Goal: Use online tool/utility: Utilize a website feature to perform a specific function

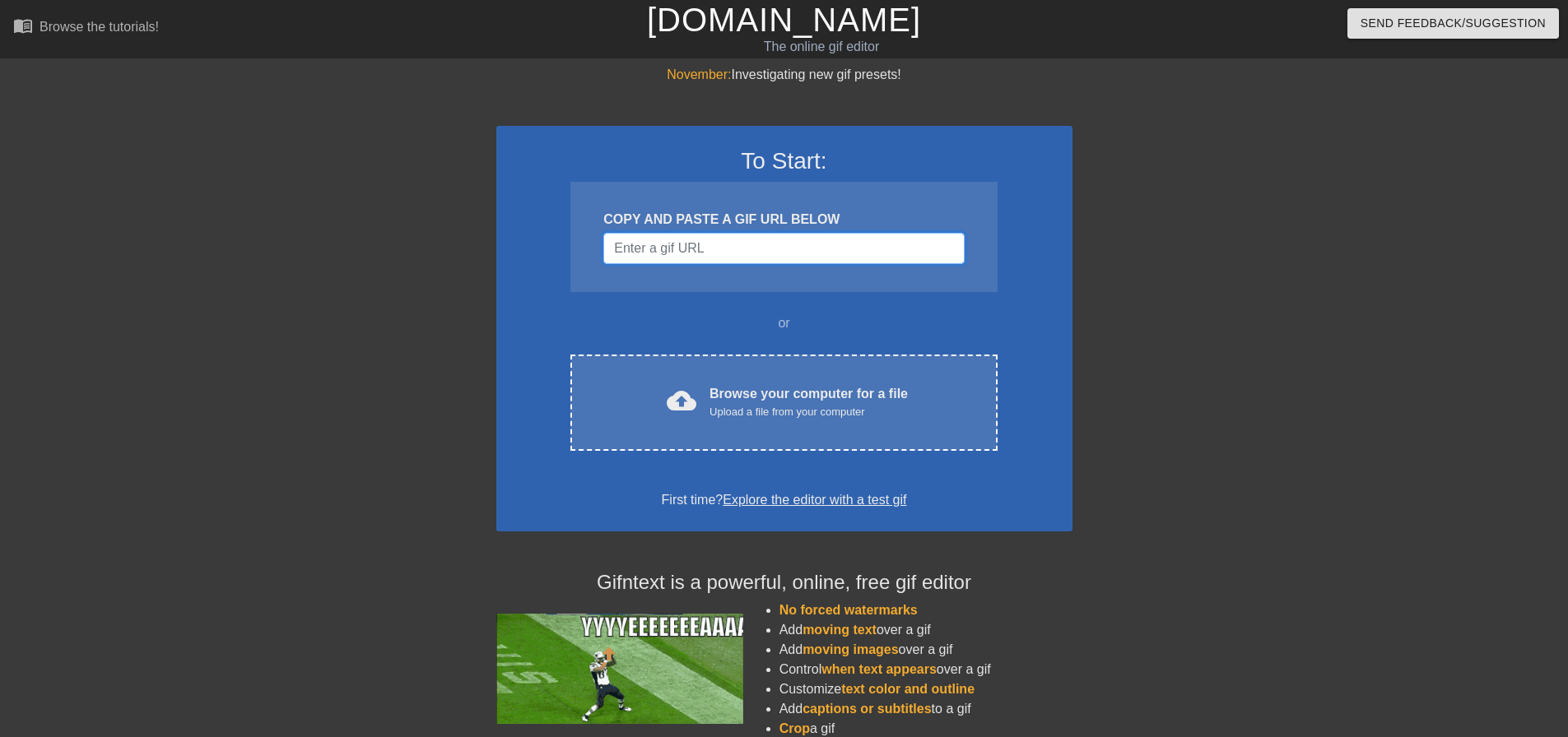
click at [764, 247] on input "Username" at bounding box center [783, 248] width 361 height 31
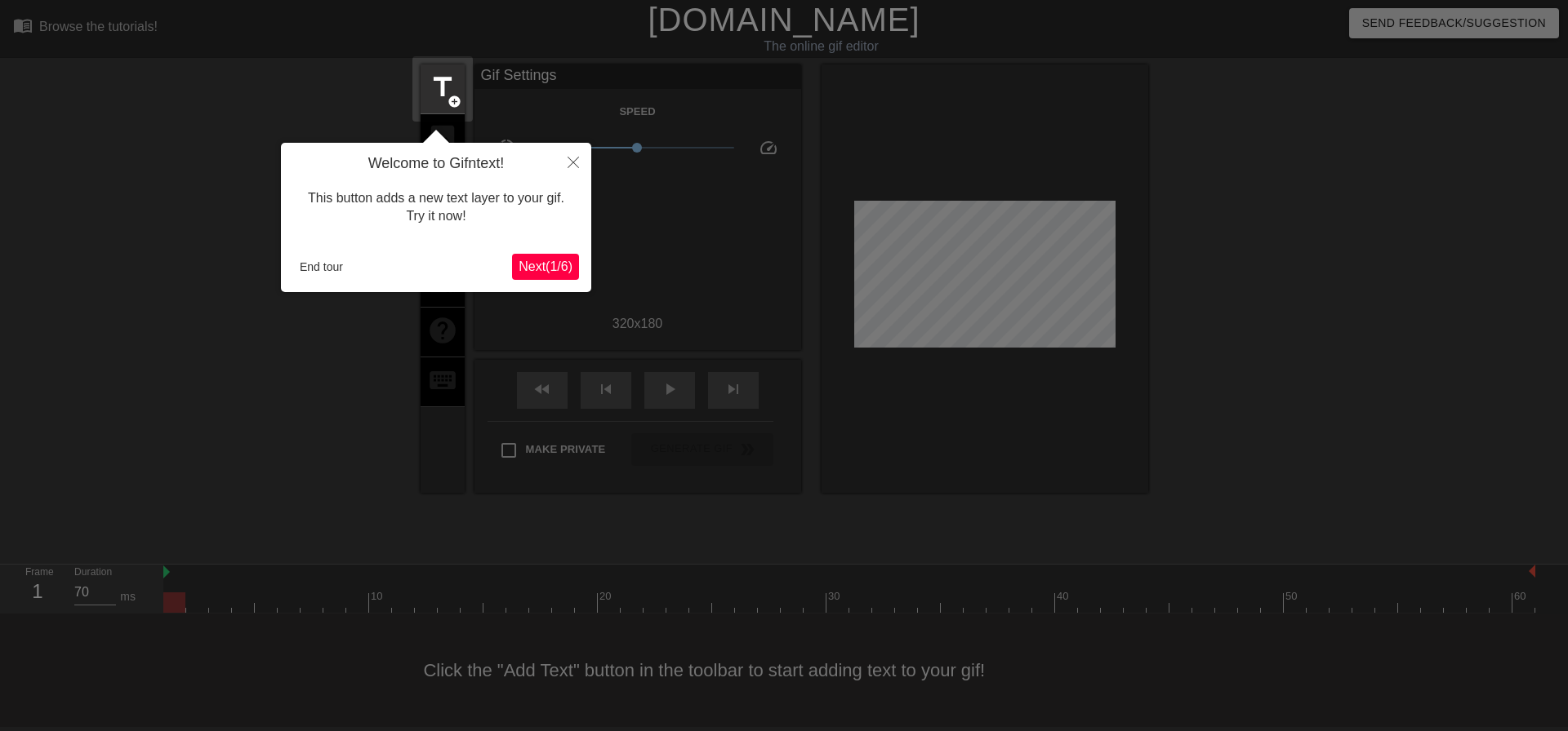
click at [528, 272] on span "Next ( 1 / 6 )" at bounding box center [545, 266] width 54 height 14
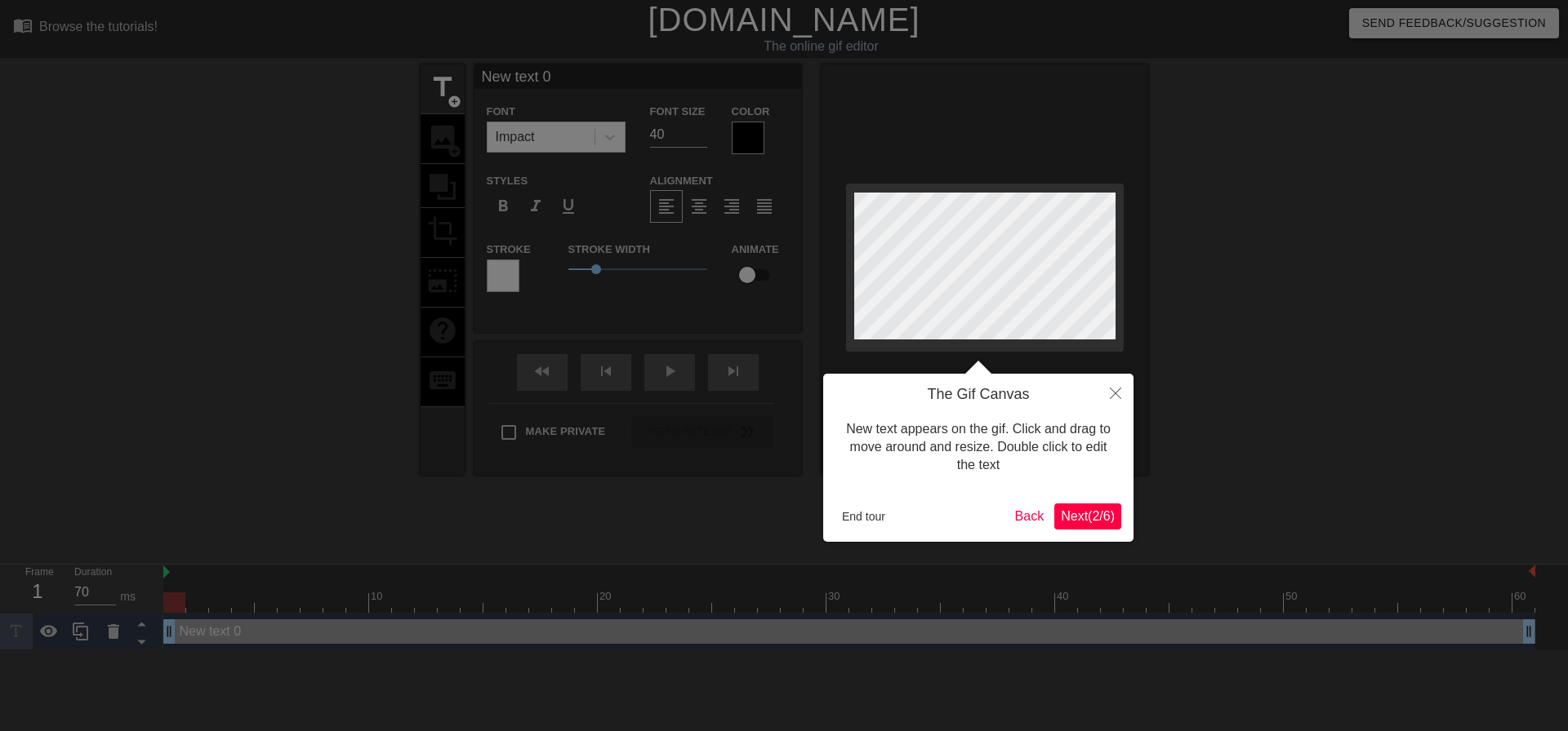
click at [1065, 512] on span "Next ( 2 / 6 )" at bounding box center [1087, 516] width 54 height 14
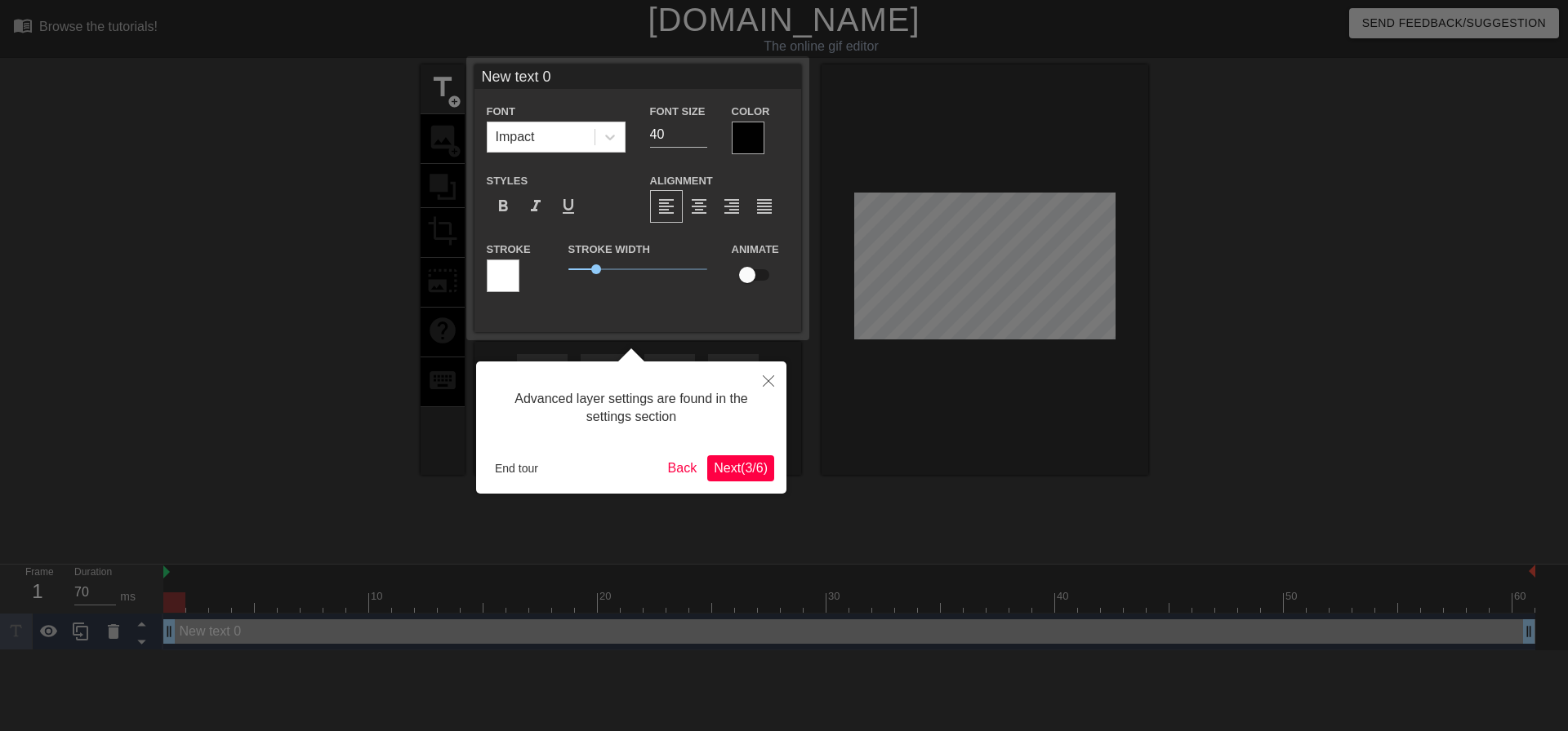
click at [748, 470] on span "Next ( 3 / 6 )" at bounding box center [741, 468] width 54 height 14
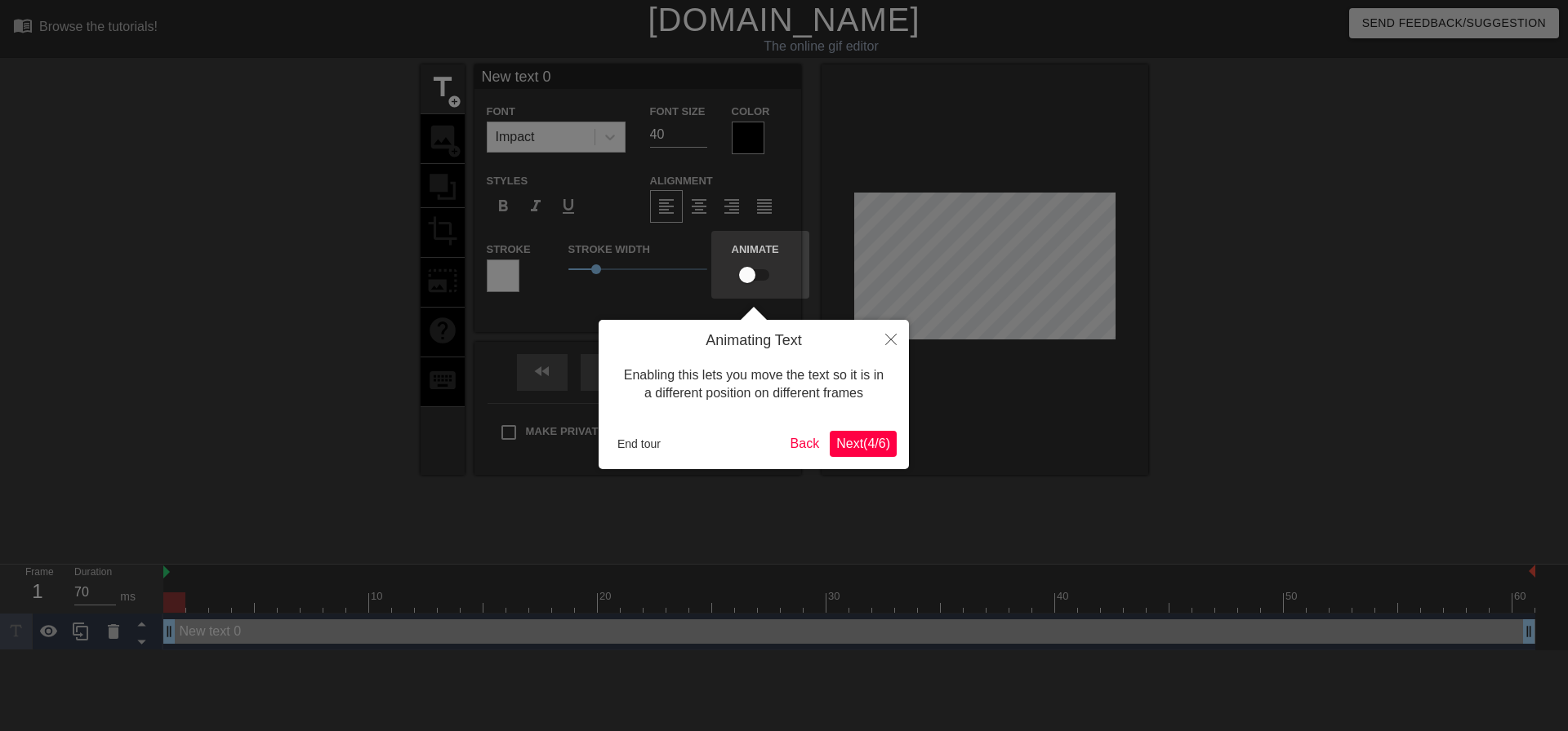
click at [855, 444] on span "Next ( 4 / 6 )" at bounding box center [863, 444] width 54 height 14
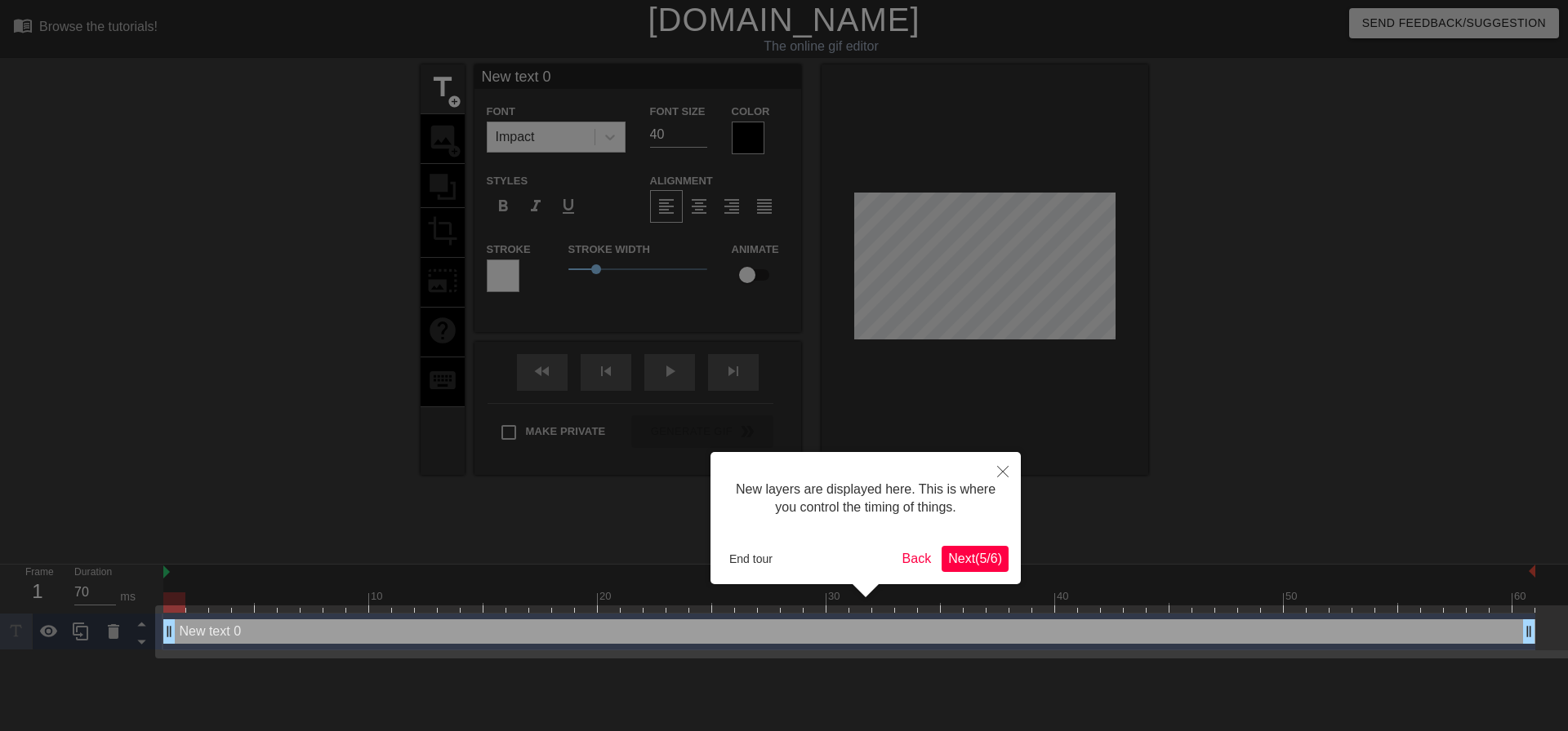
click at [990, 562] on span "Next ( 5 / 6 )" at bounding box center [975, 558] width 54 height 14
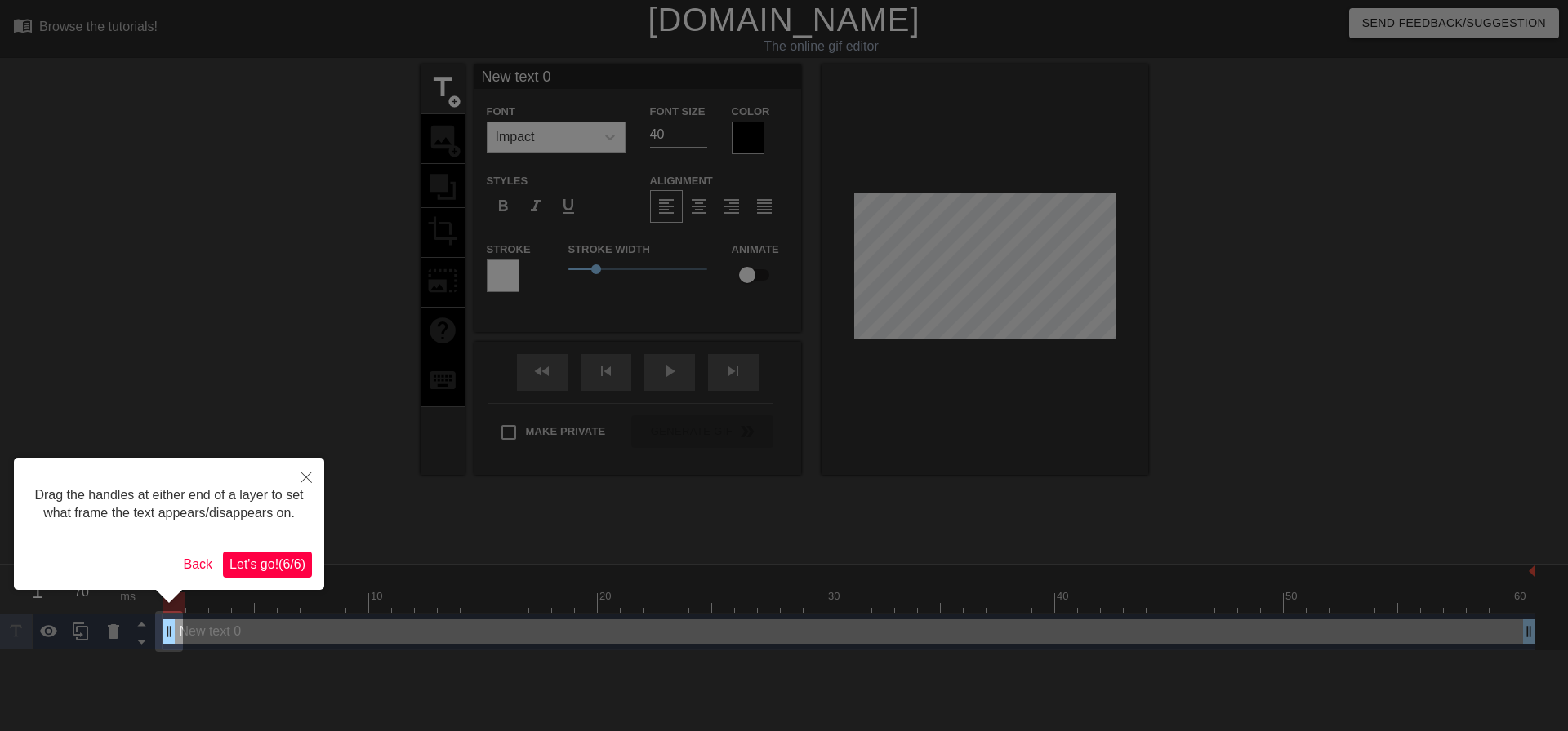
click at [289, 559] on span "Let's go! ( 6 / 6 )" at bounding box center [267, 564] width 76 height 14
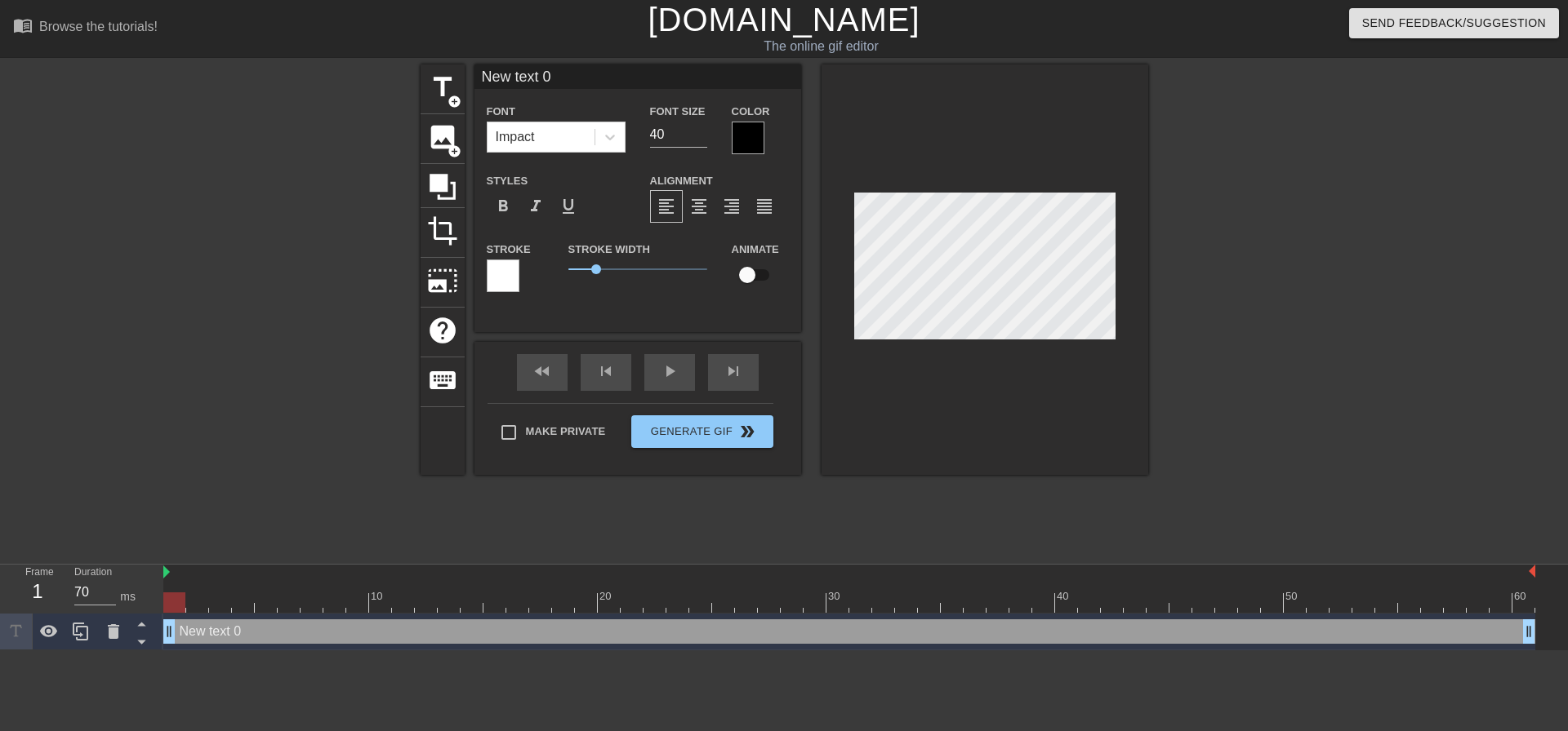
type input "H"
type textarea "H"
type input "HM"
type textarea "HM"
type input "HMM"
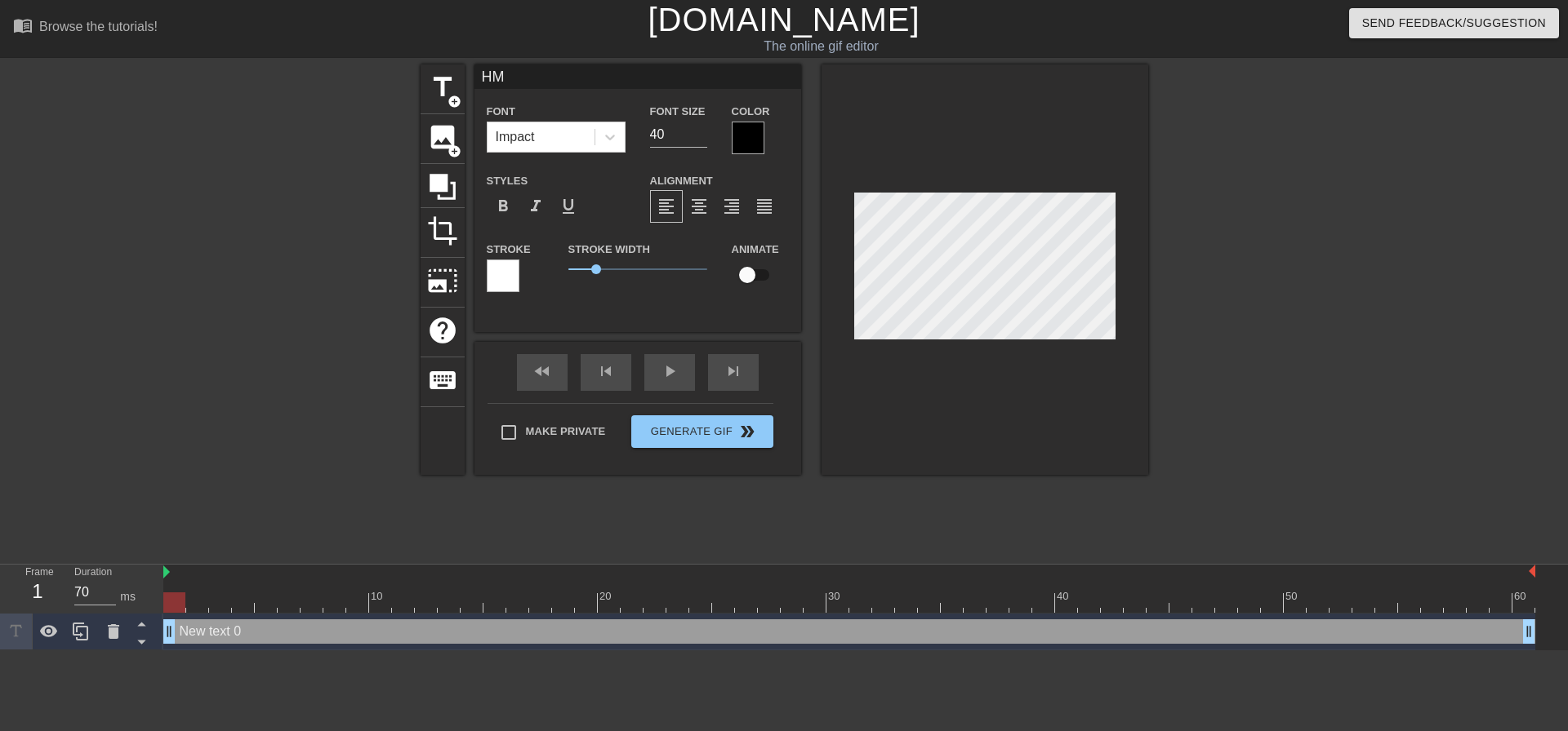
type textarea "HMM"
type input "HMM,"
type textarea "HMM,"
type input "HMM,"
type textarea "HMM,"
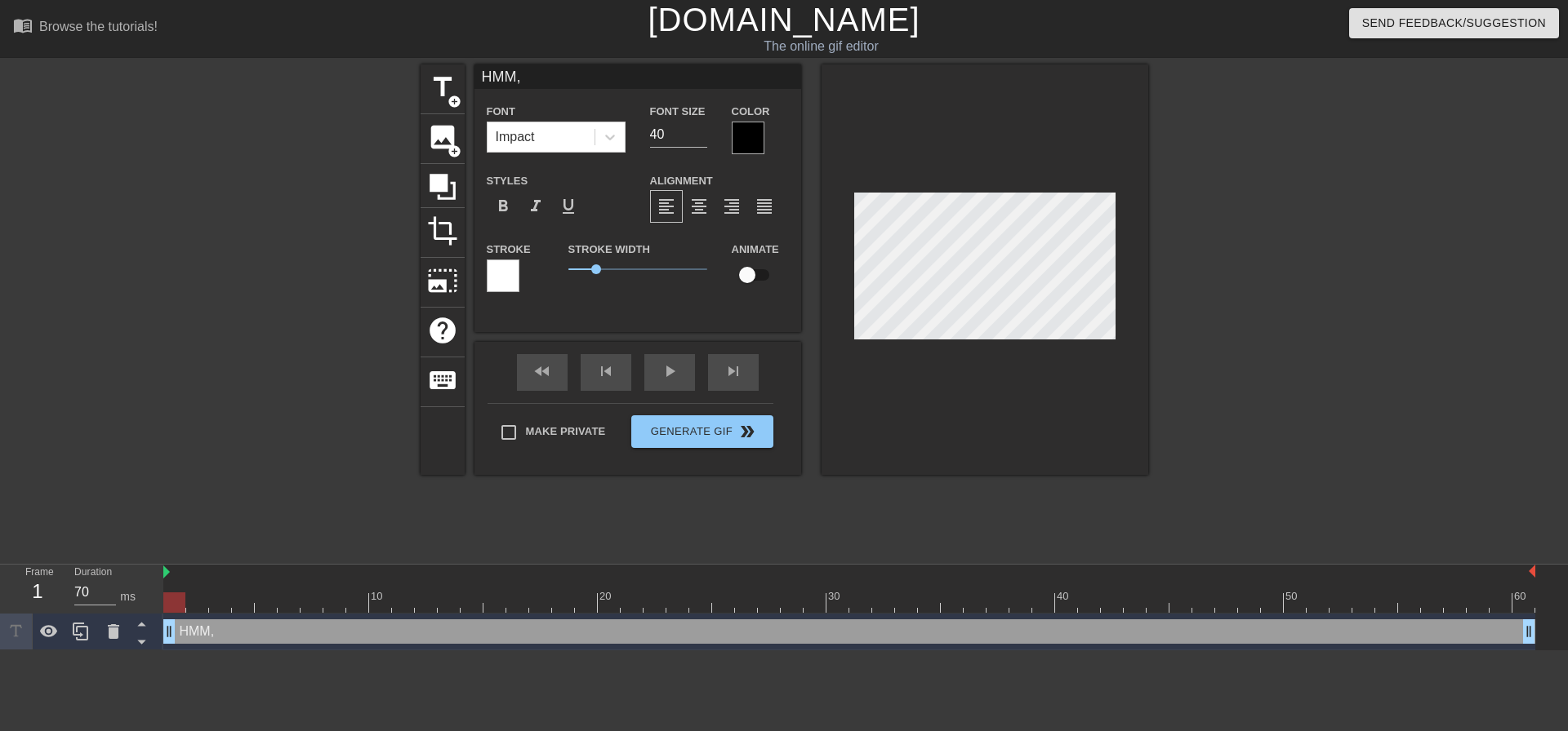
type input "HMM, W"
type textarea "HMM, W"
type input "HMM, WO"
type textarea "HMM, WO"
type input "HMM, WOM"
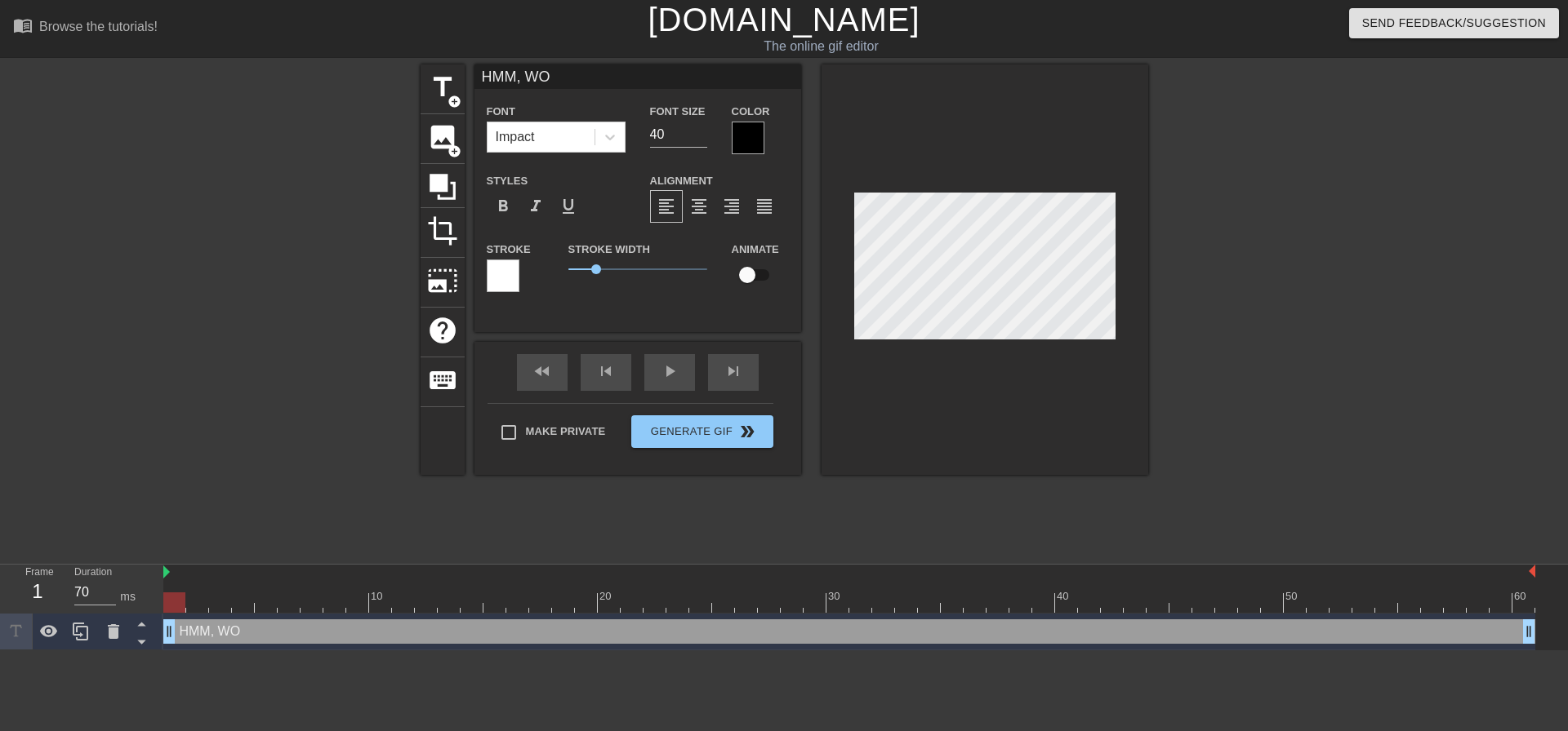
type textarea "HMM, WOM"
type input "HMM, WOME"
type textarea "HMM, WOME"
type input "HMM, WOMEN"
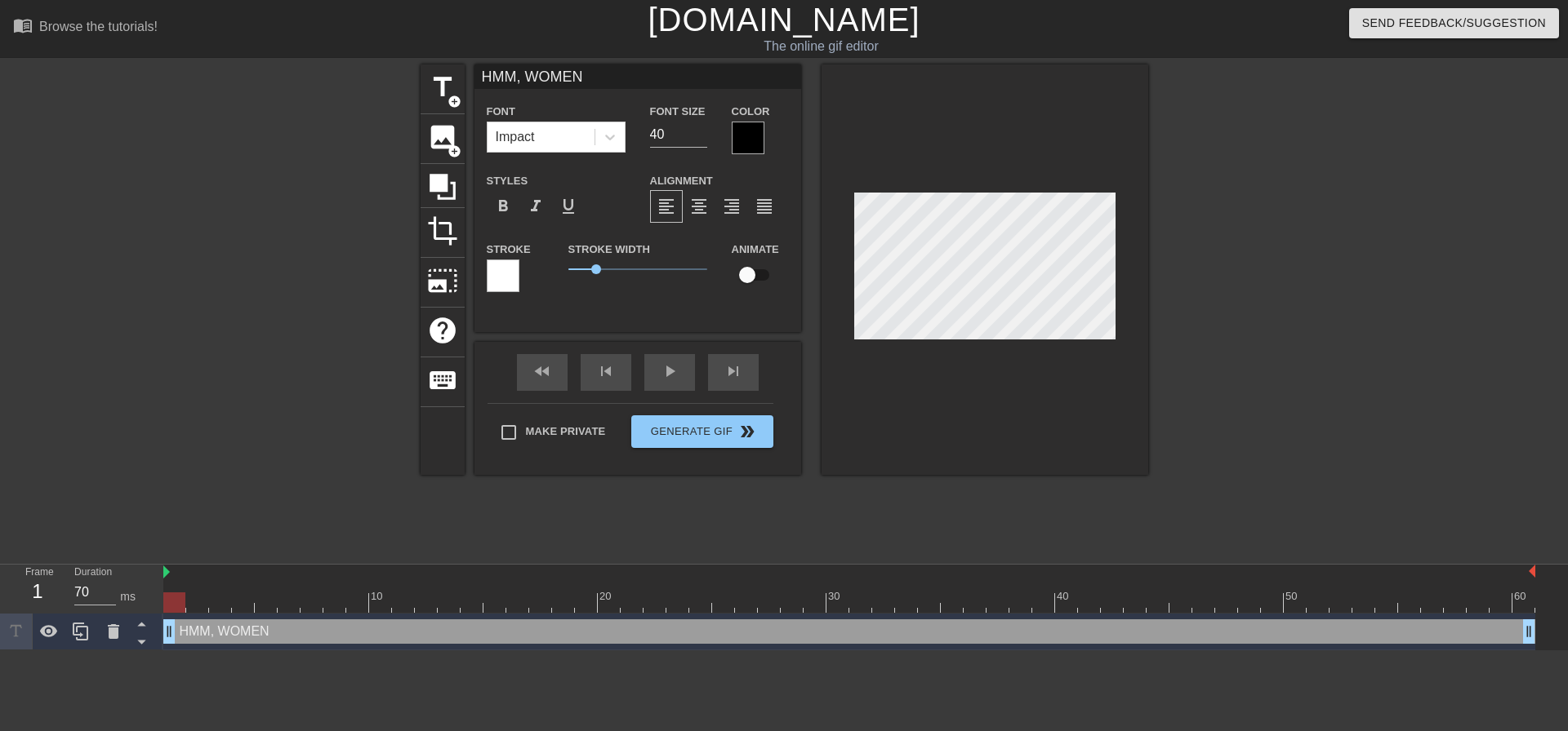
type textarea "HMM, WOMEN"
click at [746, 136] on div at bounding box center [748, 138] width 33 height 33
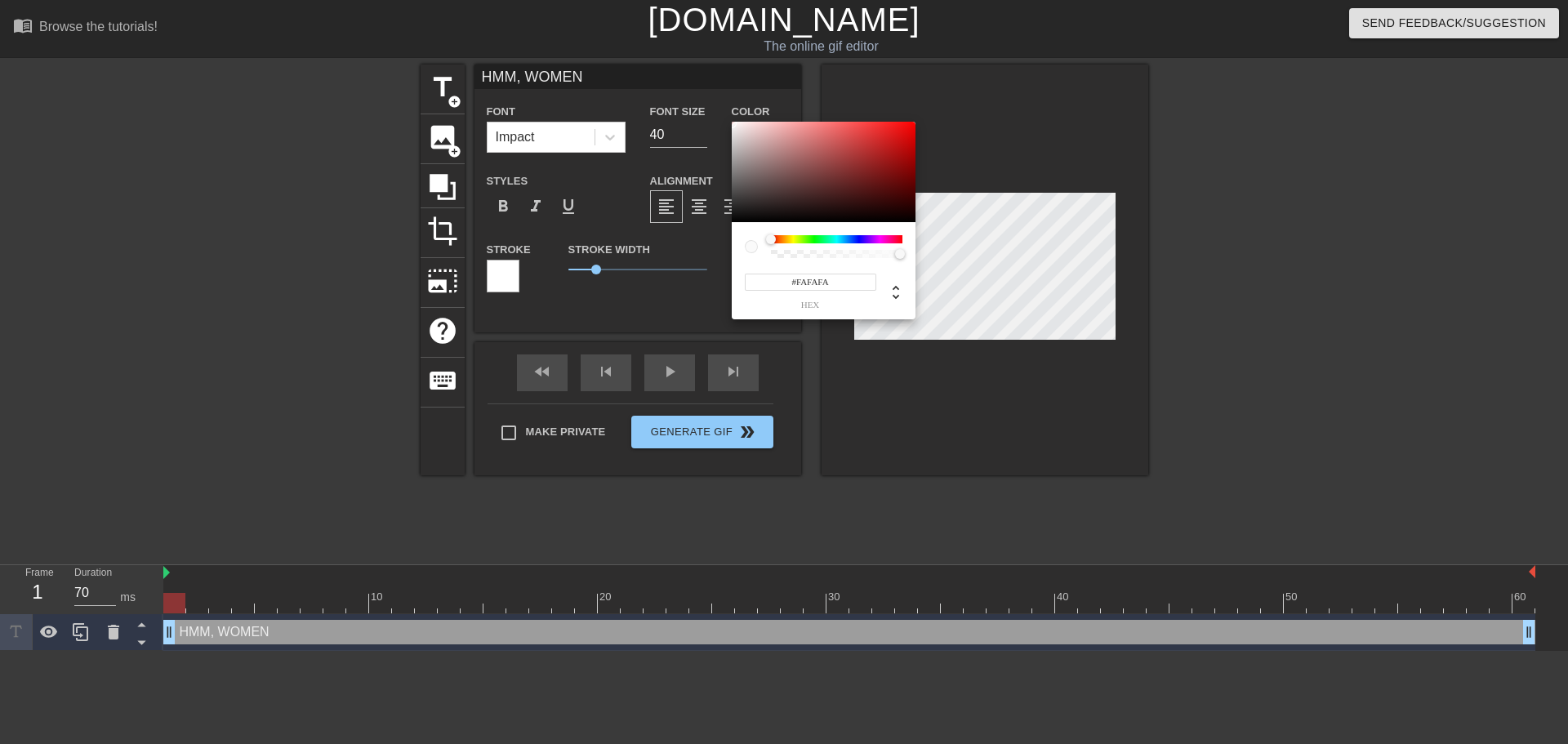
type input "#FFFFFF"
drag, startPoint x: 745, startPoint y: 179, endPoint x: 723, endPoint y: 109, distance: 73.4
click at [723, 109] on div "#FFFFFF hex" at bounding box center [784, 372] width 1568 height 744
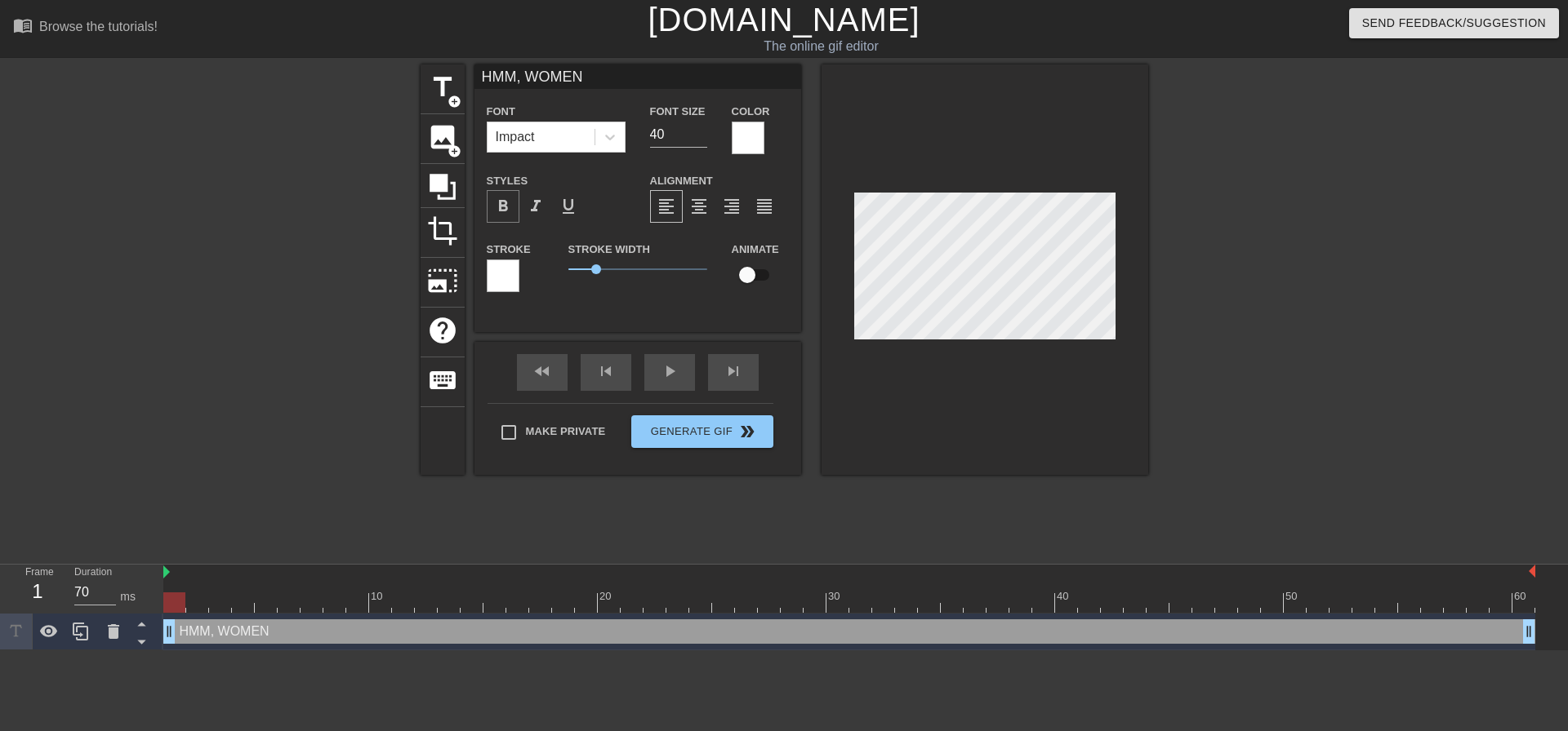
click at [501, 207] on span "format_bold" at bounding box center [503, 206] width 19 height 19
click at [613, 138] on icon at bounding box center [610, 137] width 16 height 16
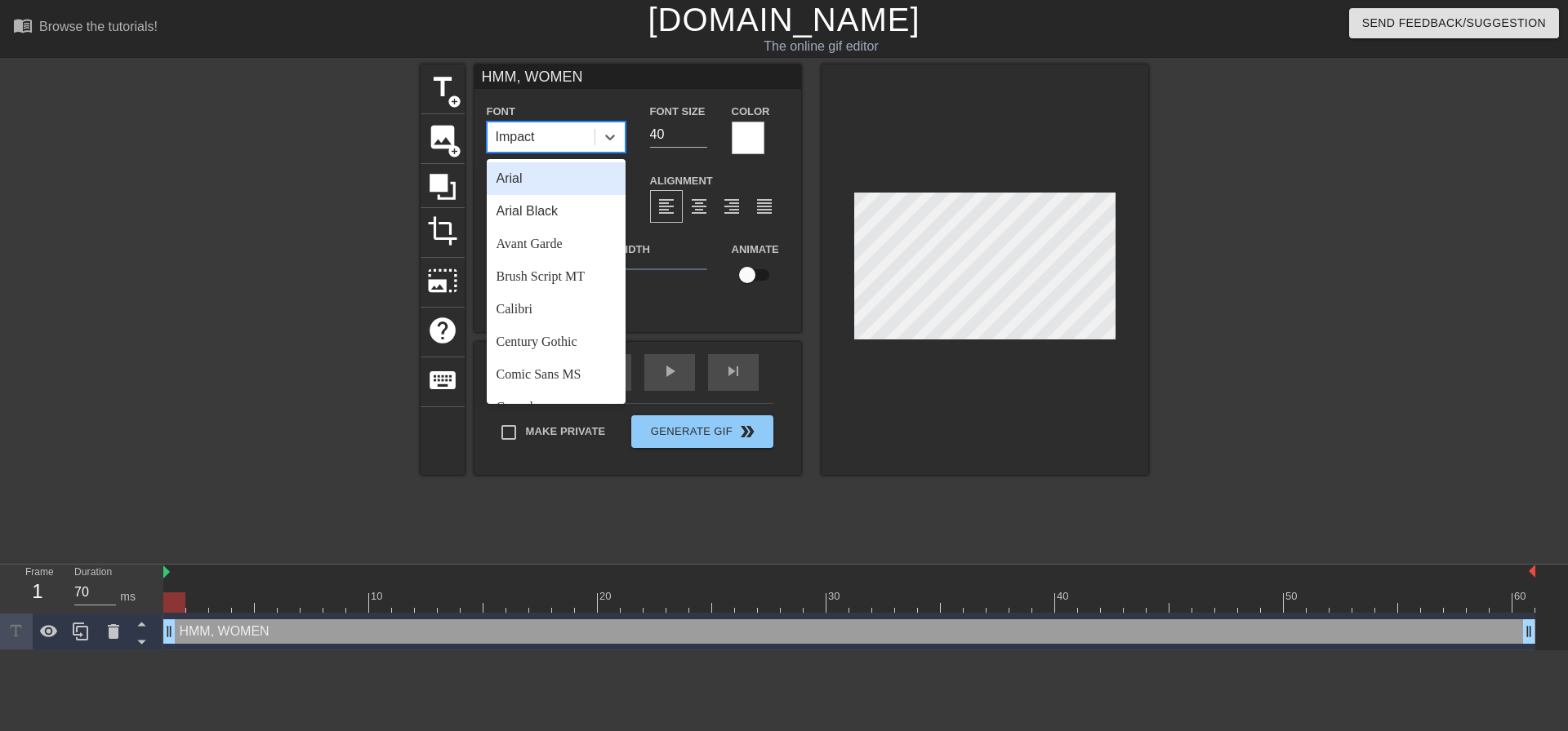
click at [528, 182] on div "Arial" at bounding box center [556, 178] width 139 height 33
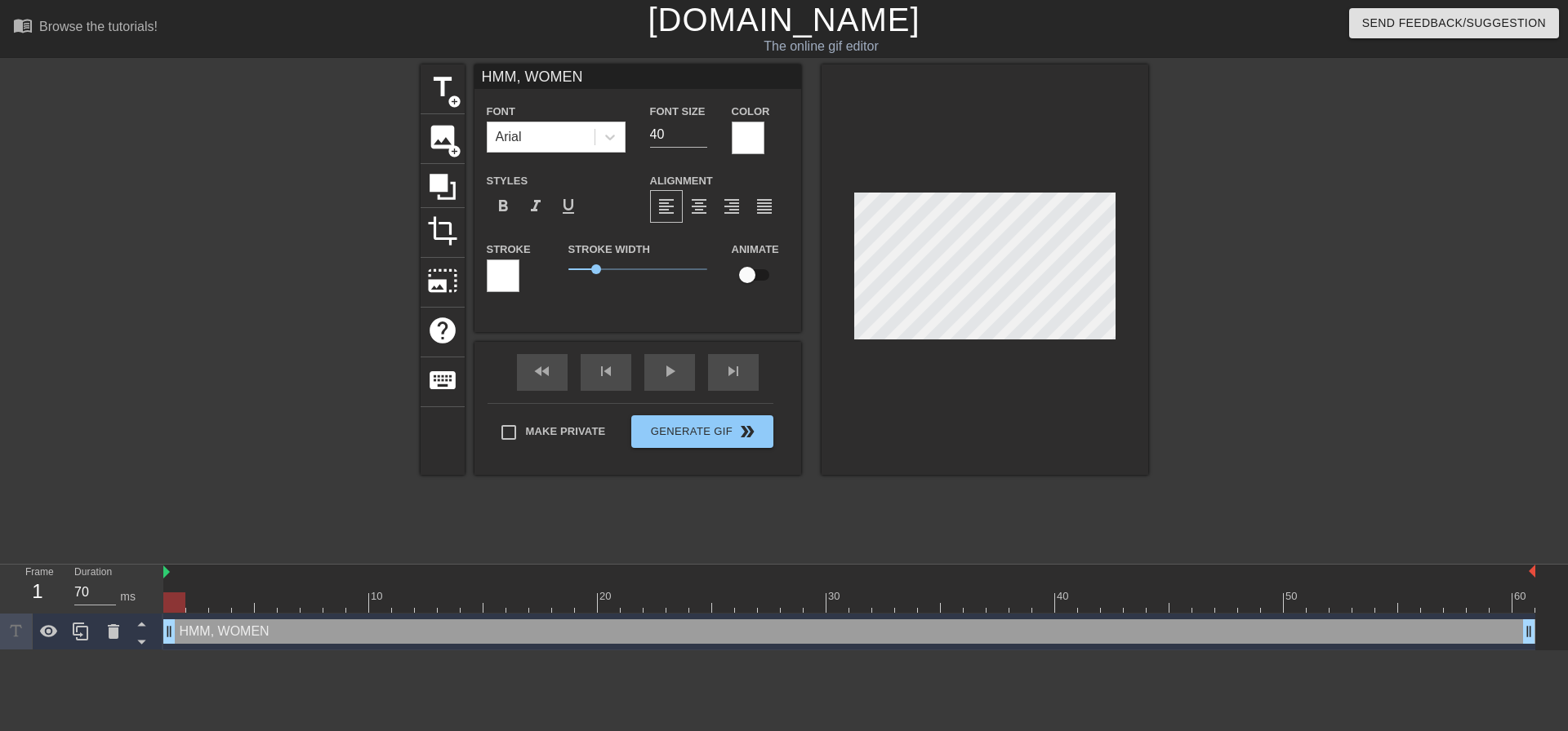
click at [512, 267] on div at bounding box center [503, 276] width 33 height 33
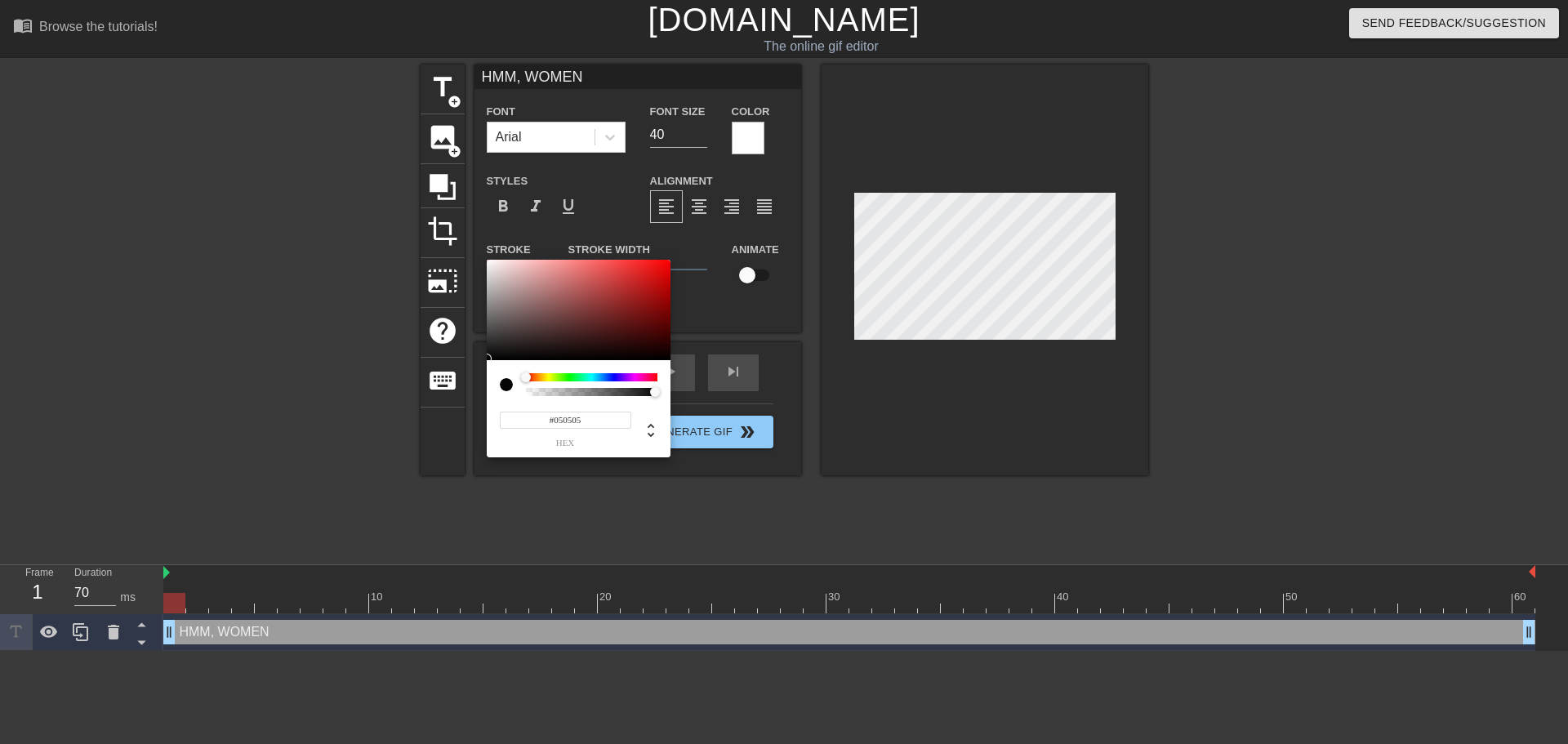
type input "#000000"
drag, startPoint x: 503, startPoint y: 340, endPoint x: 481, endPoint y: 373, distance: 39.7
click at [481, 373] on div "#000000 hex" at bounding box center [784, 372] width 1568 height 744
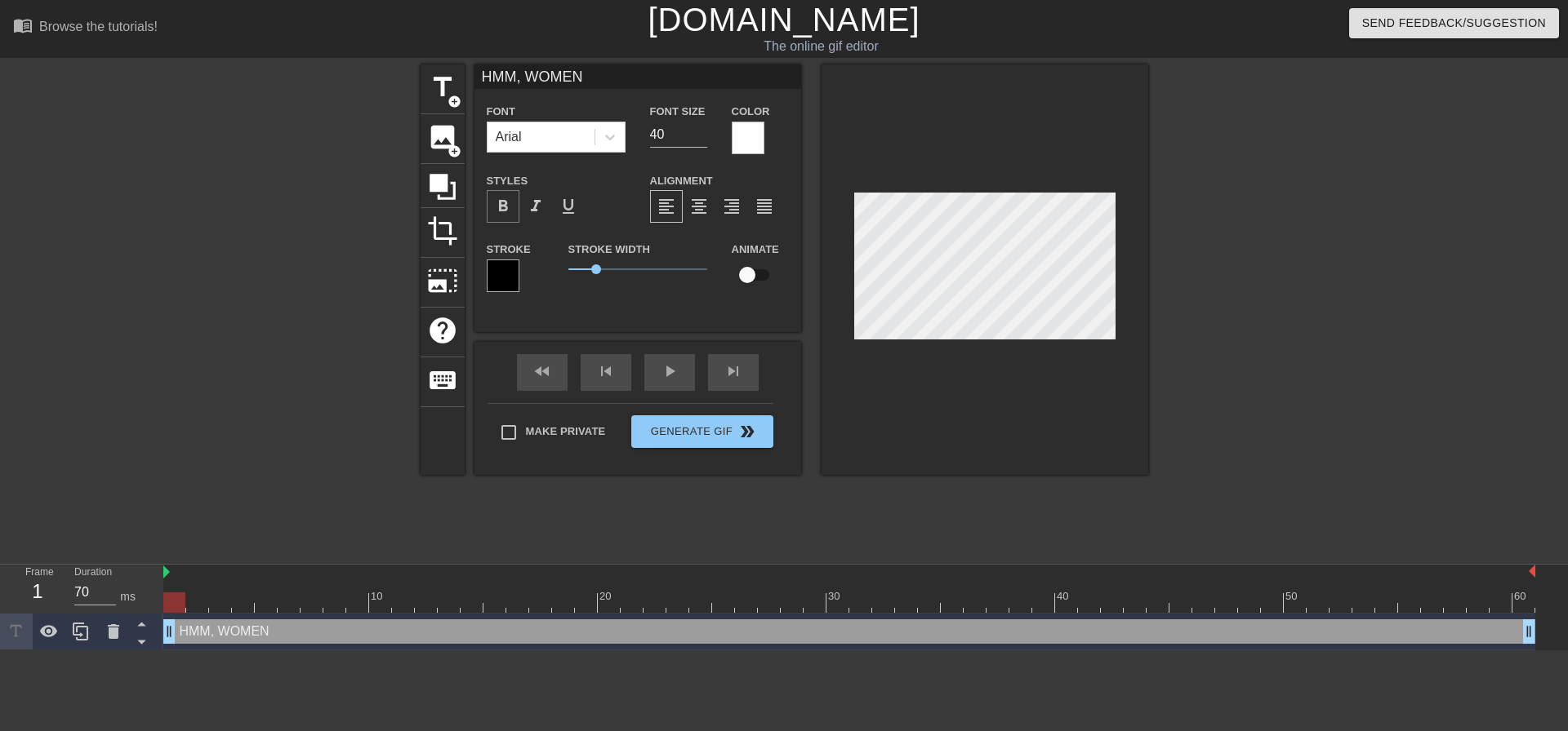
click at [496, 206] on span "format_bold" at bounding box center [503, 206] width 19 height 19
click at [1219, 237] on div at bounding box center [1290, 310] width 245 height 490
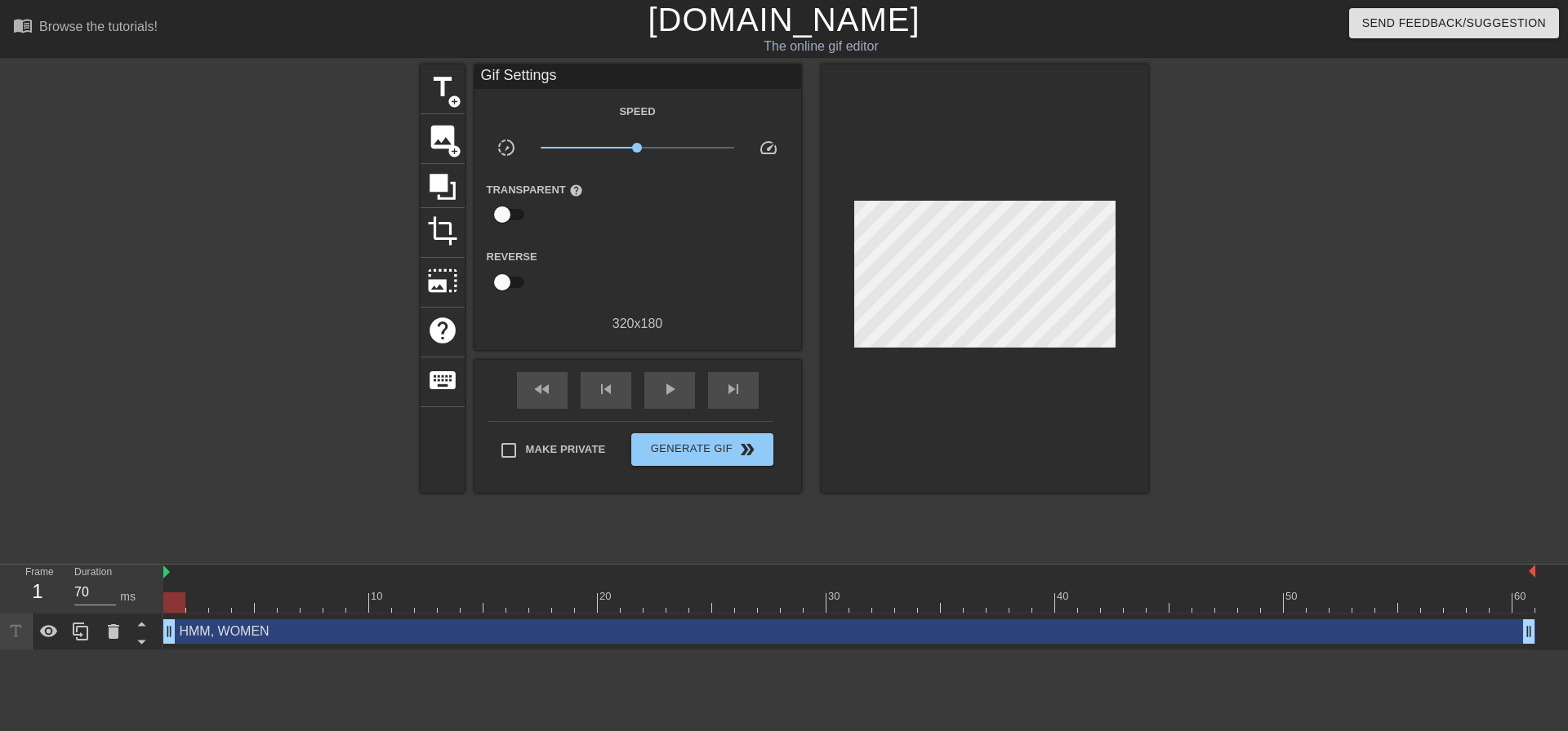
click at [1208, 284] on div at bounding box center [1290, 310] width 245 height 490
click at [655, 393] on div "play_arrow" at bounding box center [670, 391] width 50 height 37
type input "60"
click at [715, 448] on span "Generate Gif double_arrow" at bounding box center [701, 449] width 128 height 19
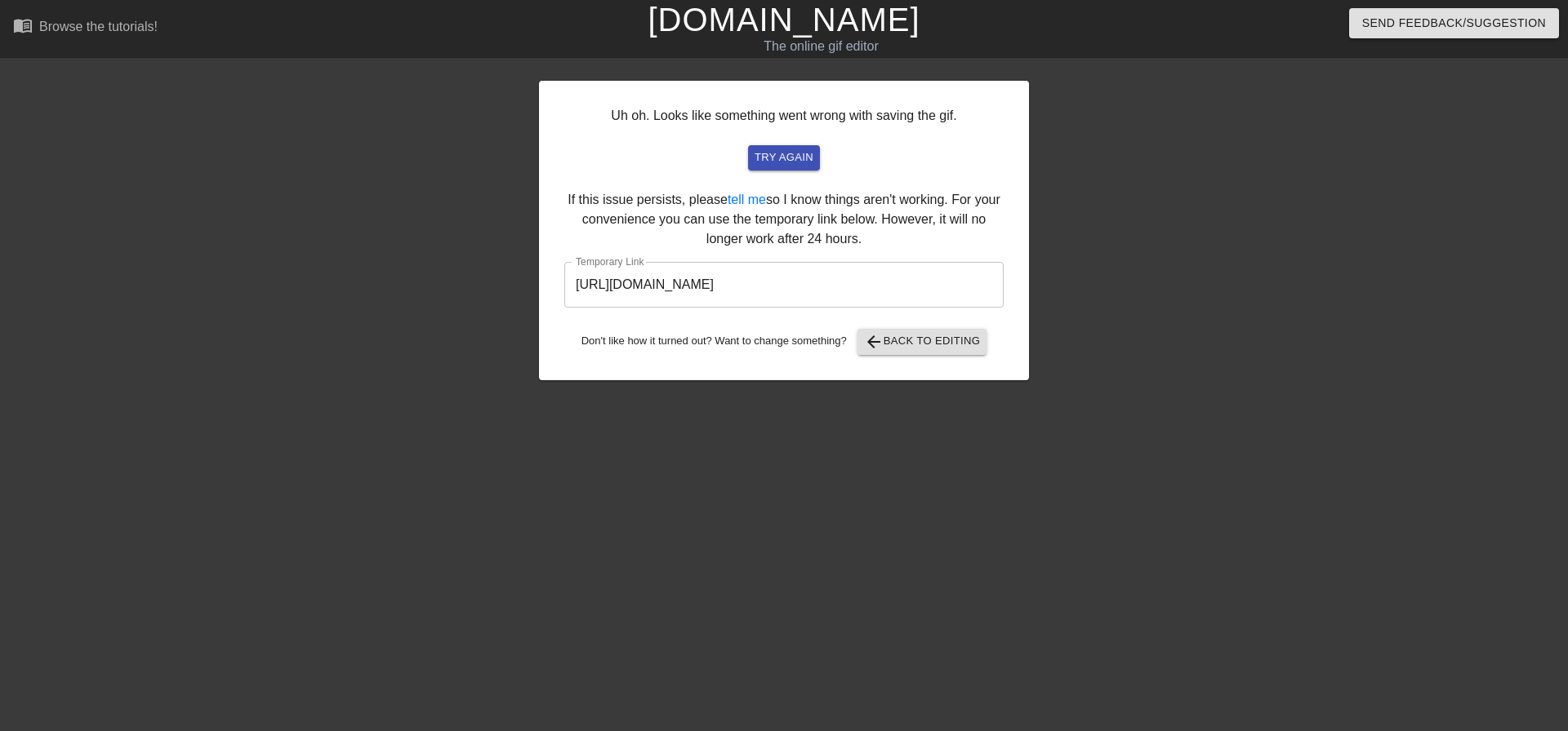
click at [886, 286] on input "[URL][DOMAIN_NAME]" at bounding box center [784, 284] width 439 height 45
